Goal: Check status

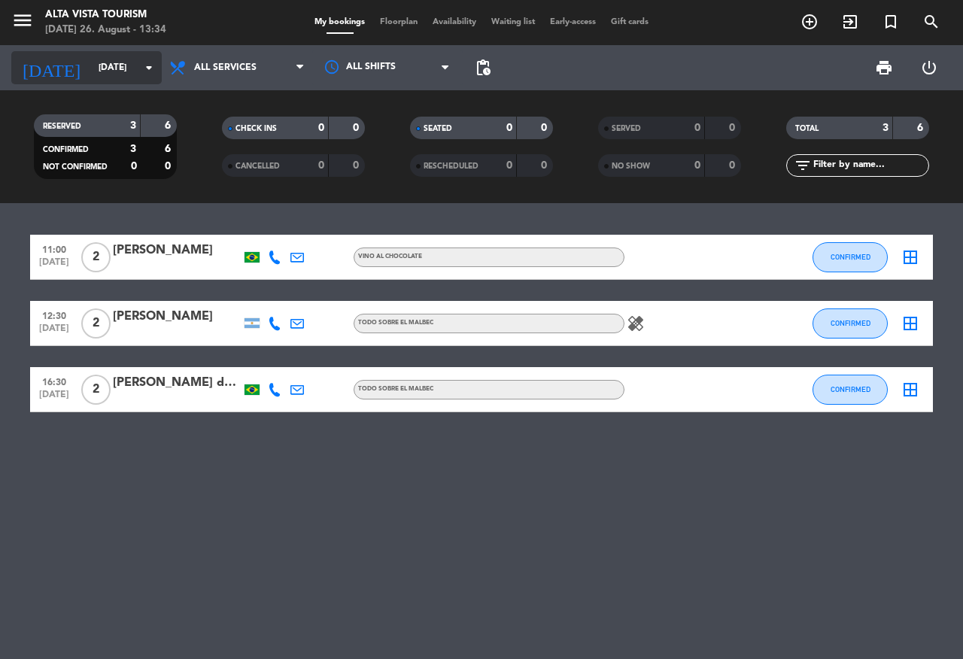
click at [115, 64] on input "[DATE]" at bounding box center [151, 68] width 120 height 26
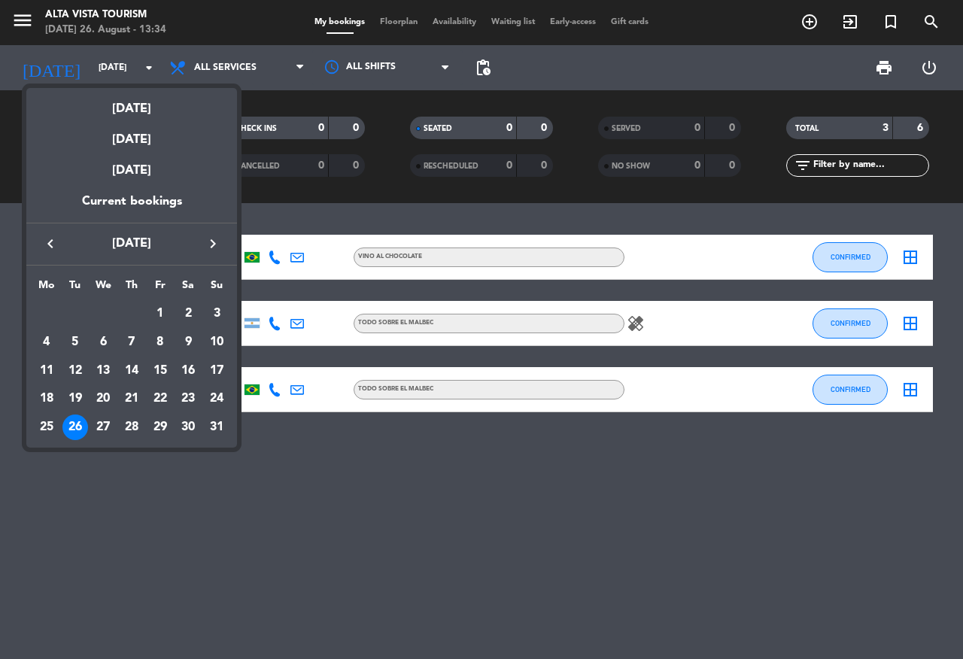
click at [211, 240] on icon "keyboard_arrow_right" at bounding box center [213, 244] width 18 height 18
click at [163, 376] on div "14" at bounding box center [161, 371] width 26 height 26
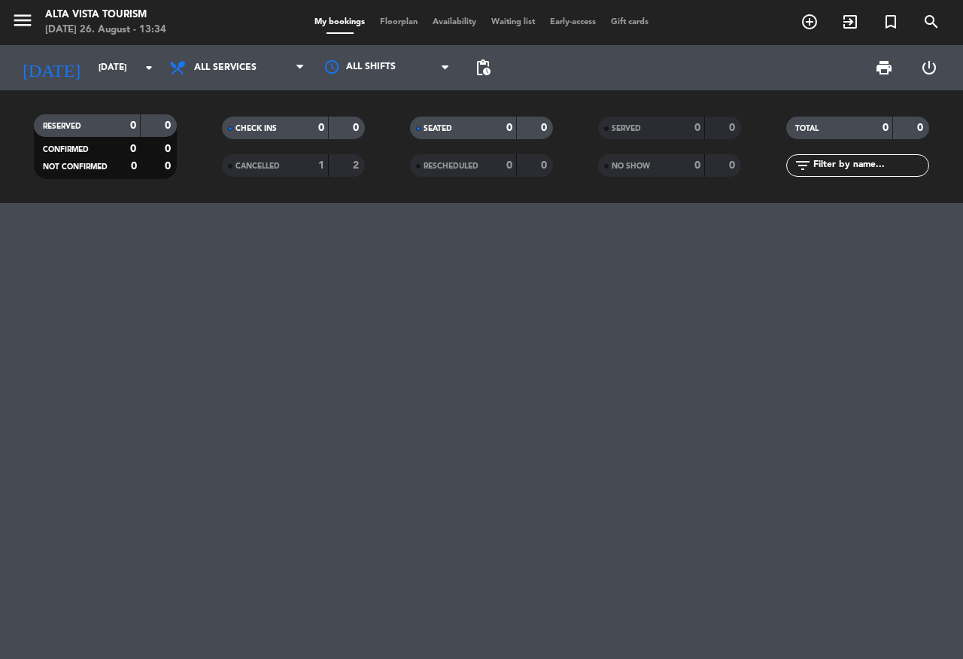
click at [273, 163] on span "CANCELLED" at bounding box center [258, 167] width 44 height 8
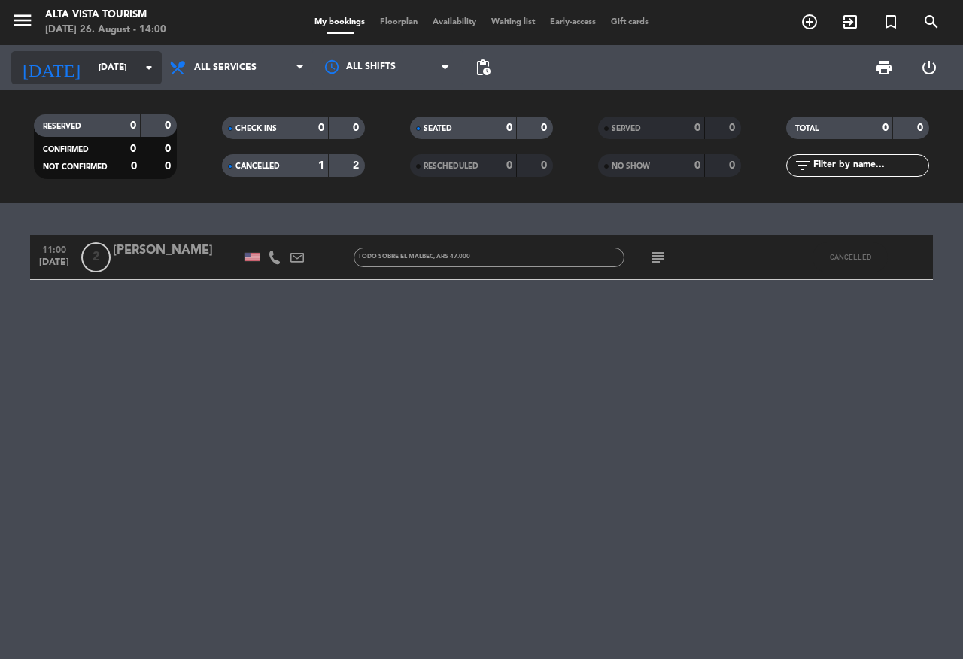
click at [105, 75] on input "[DATE]" at bounding box center [151, 68] width 120 height 26
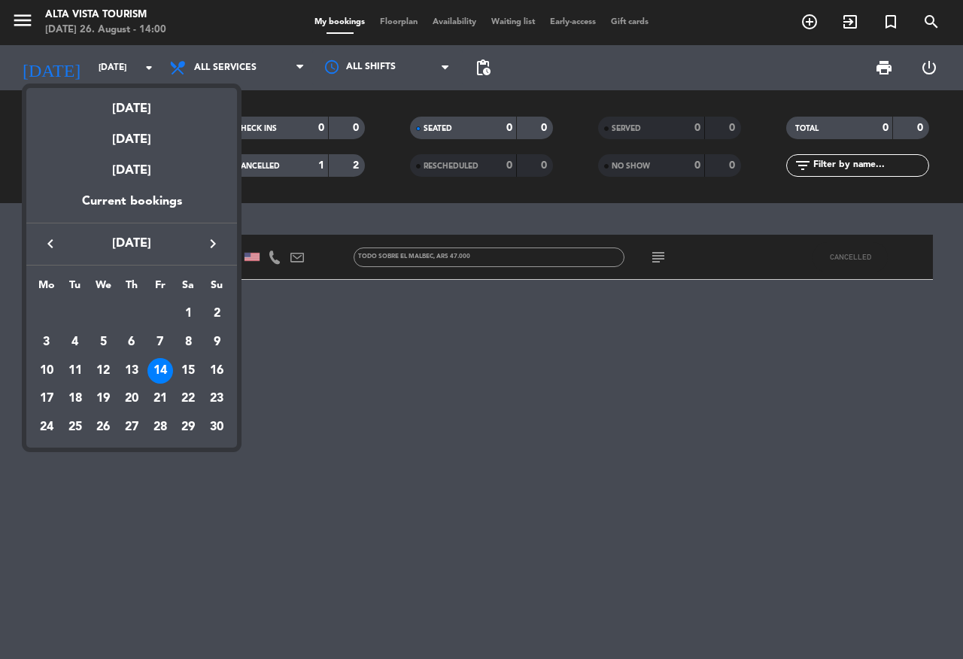
click at [146, 113] on div "[DATE]" at bounding box center [131, 103] width 211 height 31
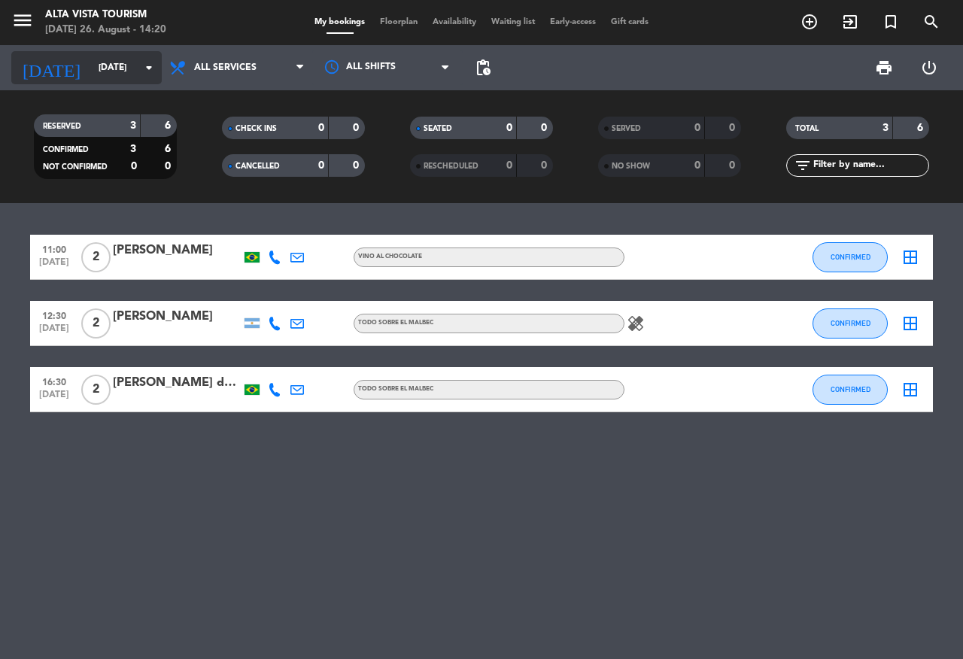
click at [105, 71] on input "[DATE]" at bounding box center [151, 68] width 120 height 26
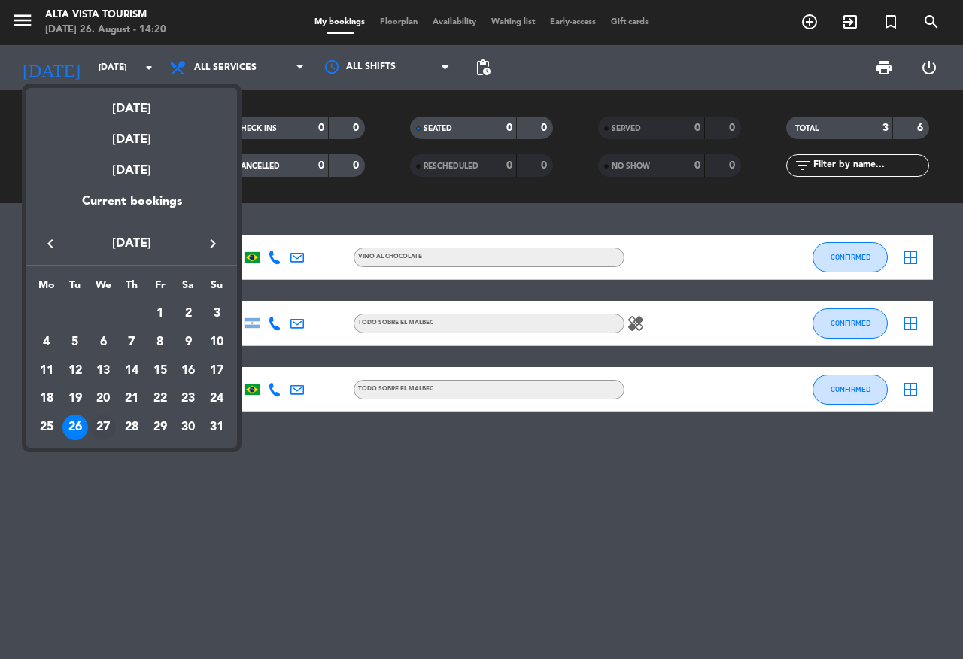
click at [100, 428] on div "27" at bounding box center [103, 428] width 26 height 26
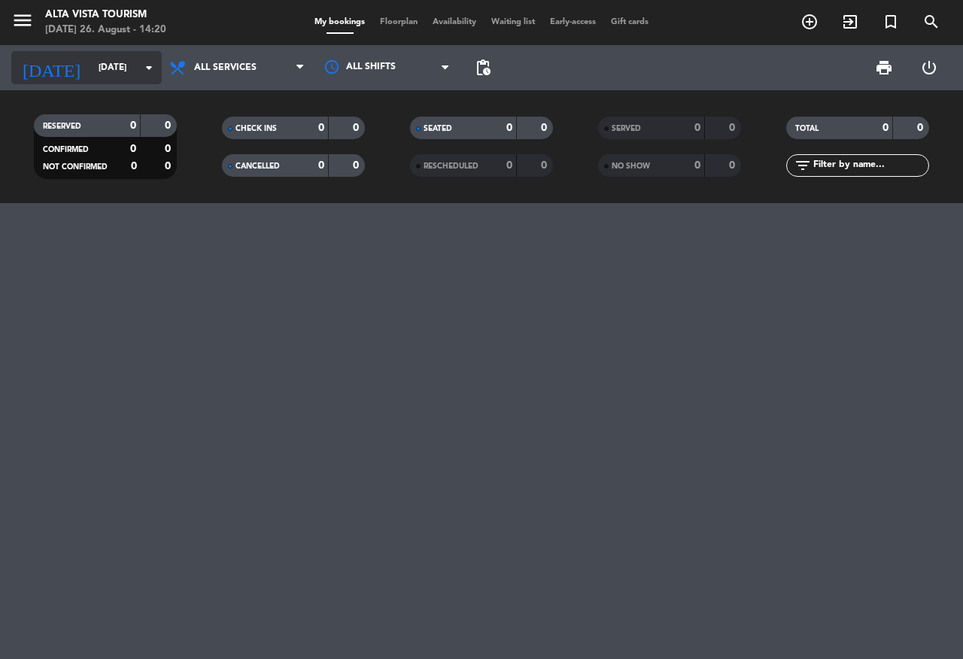
click at [114, 66] on input "[DATE]" at bounding box center [151, 68] width 120 height 26
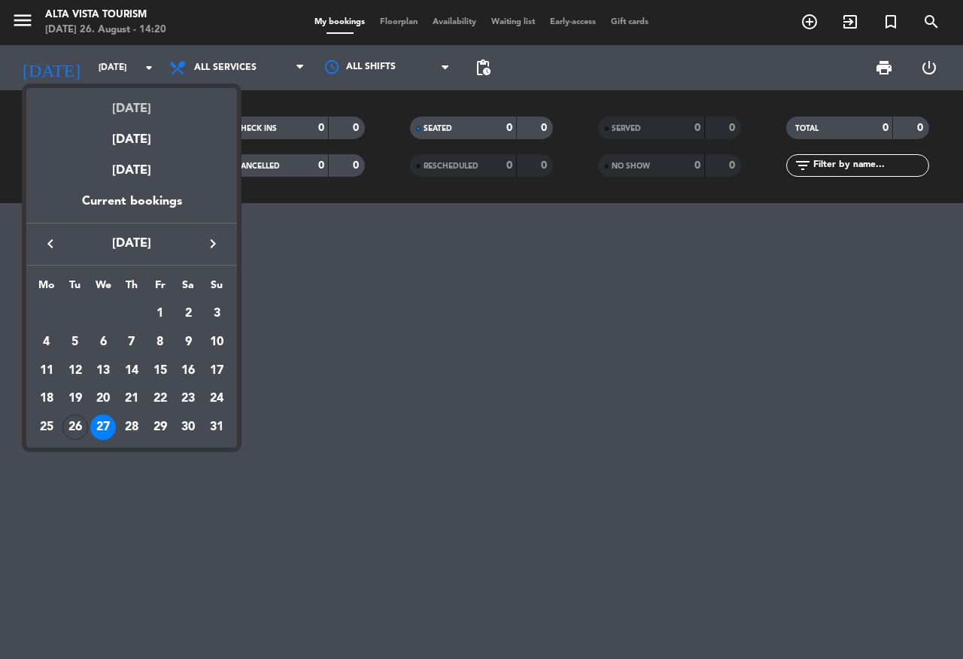
click at [149, 108] on div "[DATE]" at bounding box center [131, 103] width 211 height 31
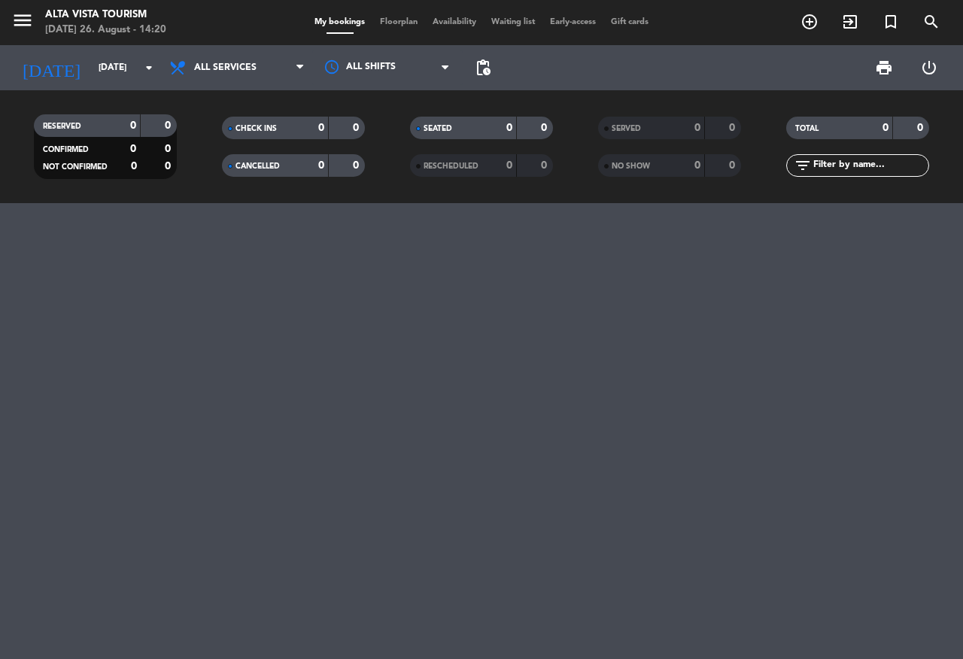
type input "[DATE]"
